Goal: Transaction & Acquisition: Purchase product/service

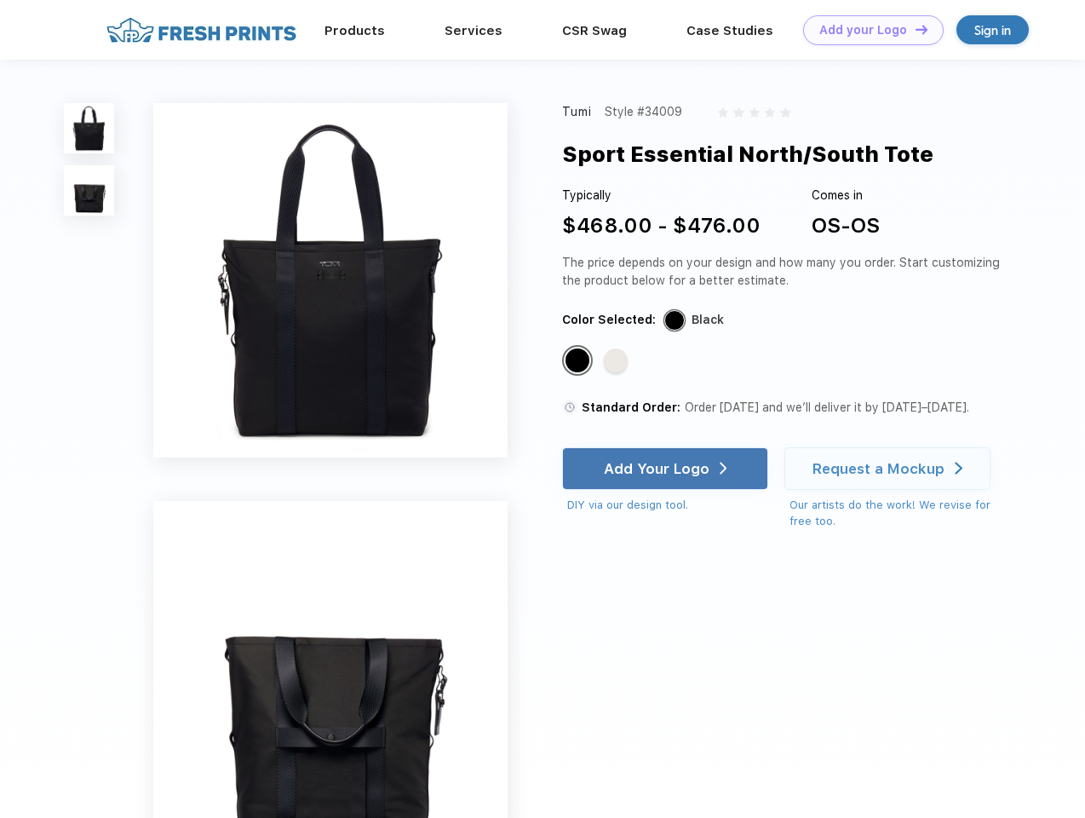
click at [867, 30] on link "Add your Logo Design Tool" at bounding box center [873, 30] width 141 height 30
click at [0, 0] on div "Design Tool" at bounding box center [0, 0] width 0 height 0
click at [914, 29] on link "Add your Logo Design Tool" at bounding box center [873, 30] width 141 height 30
click at [89, 128] on img at bounding box center [89, 128] width 50 height 50
click at [89, 191] on img at bounding box center [89, 190] width 50 height 50
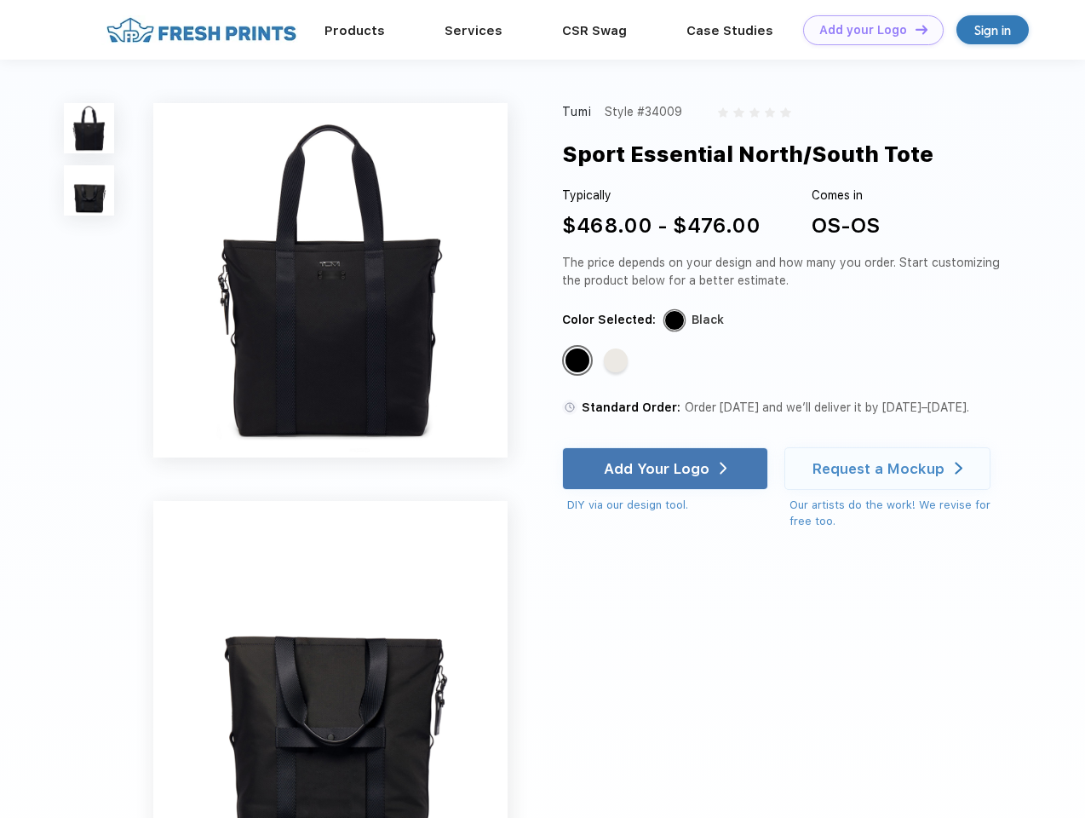
click at [579, 361] on div "Standard Color" at bounding box center [578, 360] width 24 height 24
click at [618, 361] on div "Standard Color" at bounding box center [616, 360] width 24 height 24
click at [667, 469] on div "Add Your Logo" at bounding box center [657, 468] width 106 height 17
click at [890, 469] on div "Request a Mockup" at bounding box center [879, 468] width 132 height 17
